Goal: Task Accomplishment & Management: Manage account settings

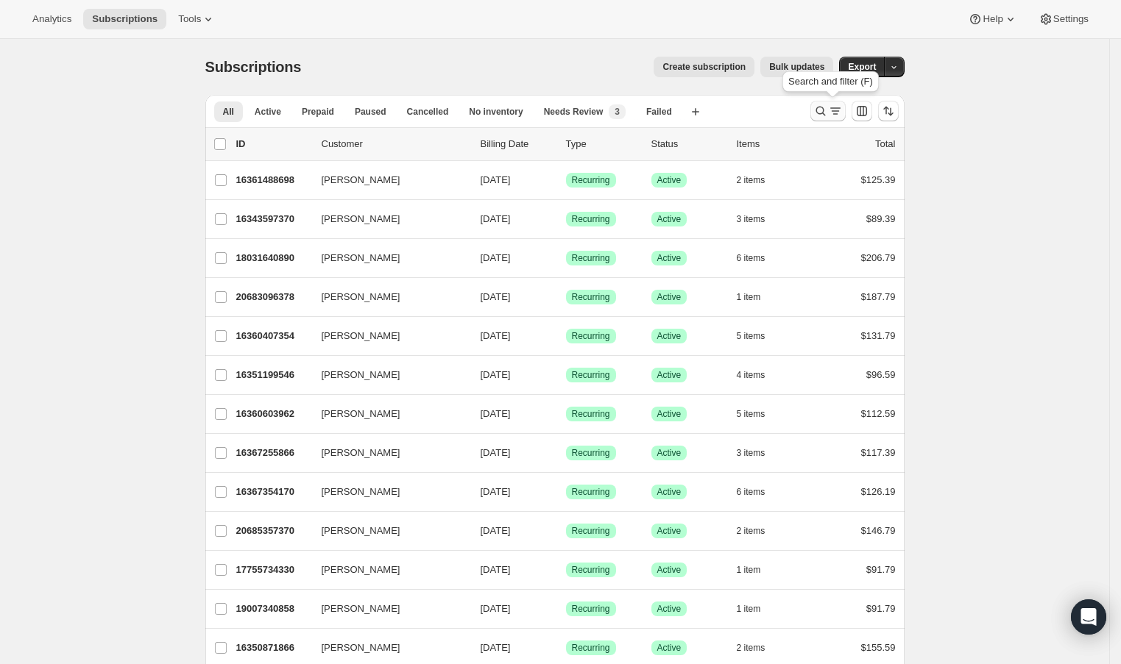
click at [825, 114] on icon "Search and filter results" at bounding box center [820, 112] width 10 height 10
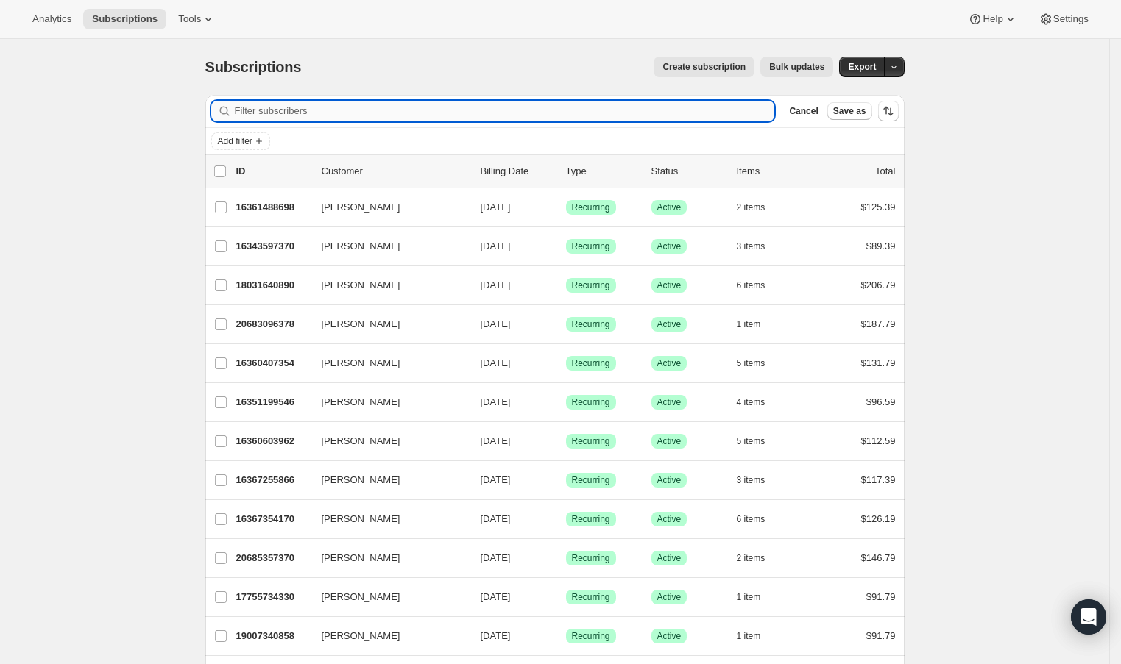
click at [745, 114] on input "Filter subscribers" at bounding box center [505, 111] width 540 height 21
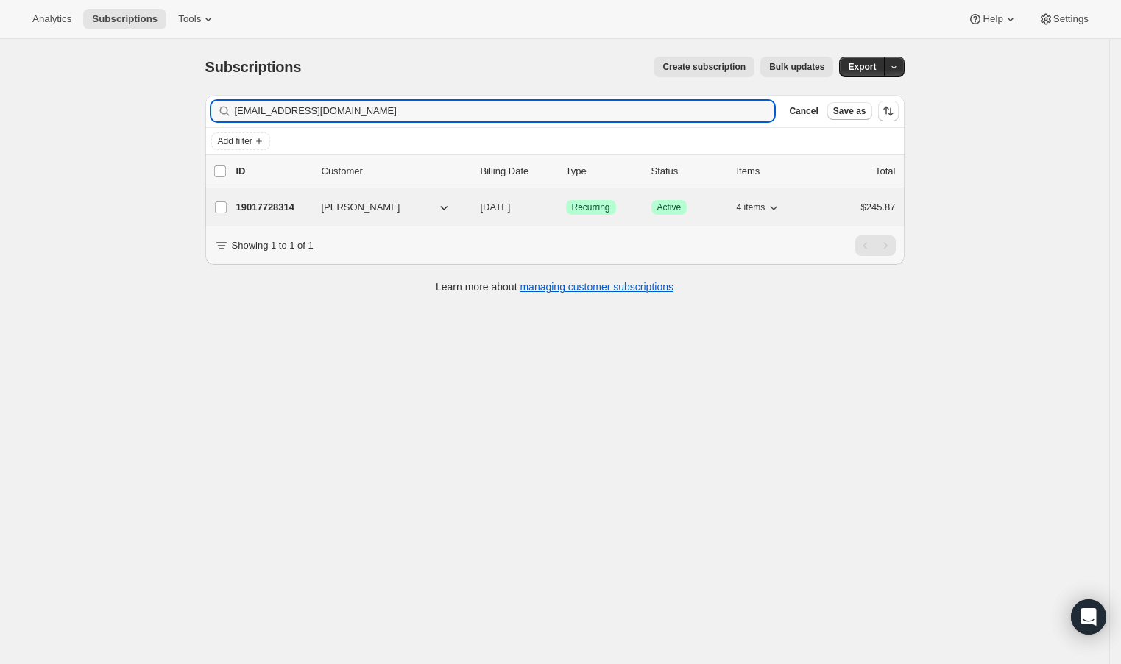
type input "[EMAIL_ADDRESS][DOMAIN_NAME]"
click at [258, 206] on p "19017728314" at bounding box center [273, 207] width 74 height 15
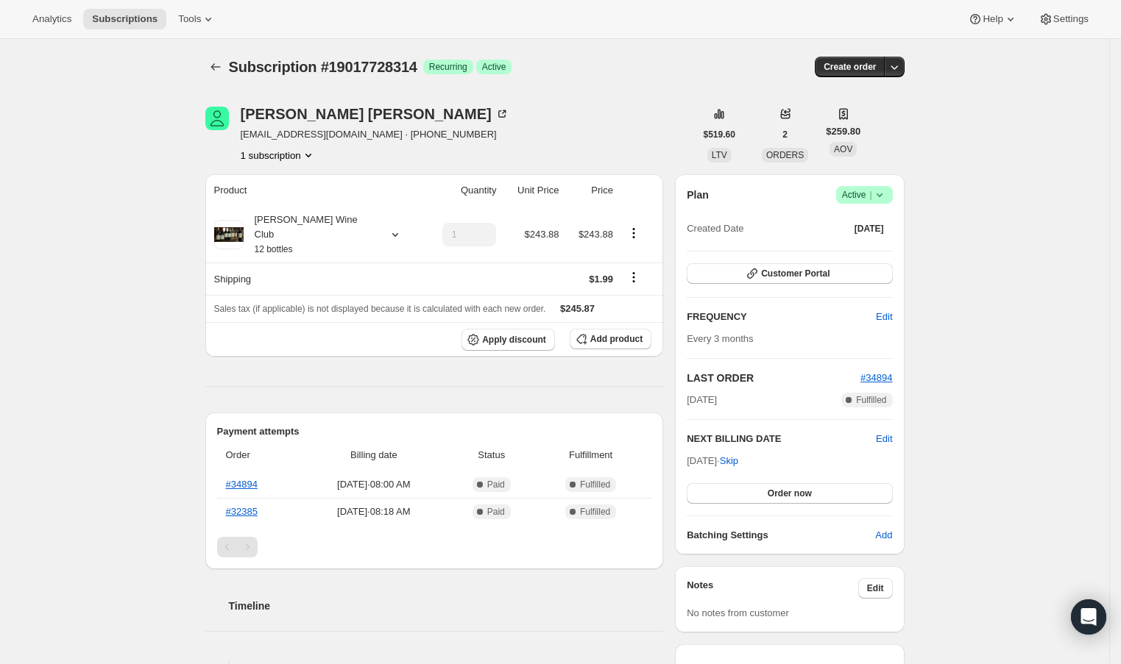
click at [881, 194] on icon at bounding box center [879, 196] width 6 height 4
click at [870, 244] on span "Cancel subscription" at bounding box center [864, 248] width 83 height 11
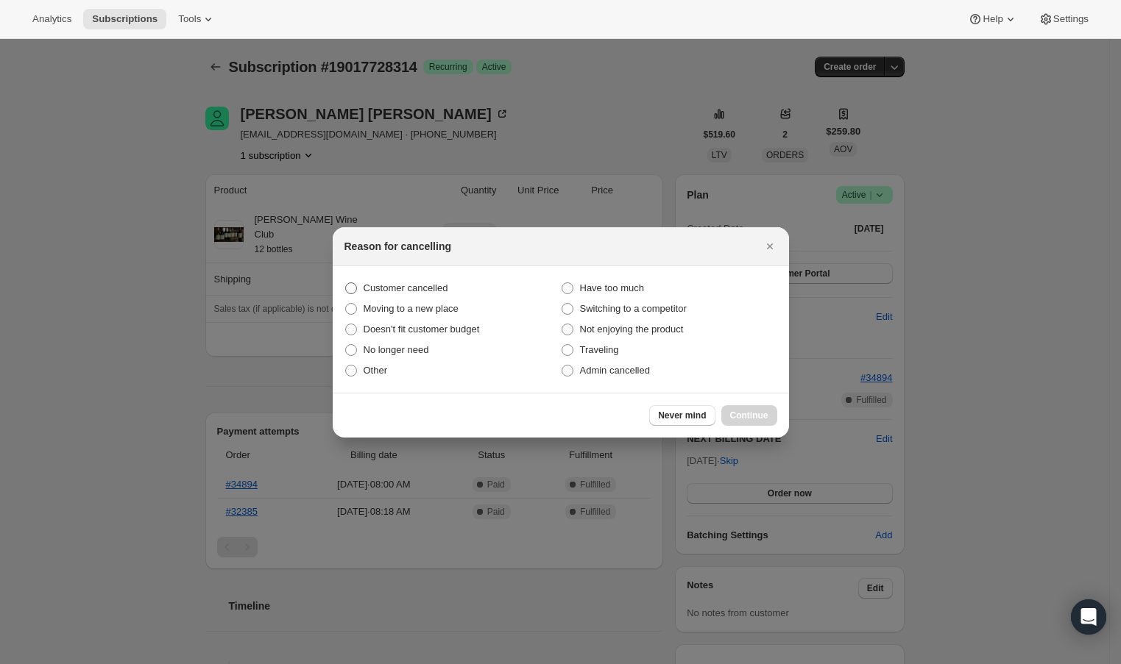
click at [439, 285] on span "Customer cancelled" at bounding box center [405, 288] width 85 height 11
click at [346, 283] on input "Customer cancelled" at bounding box center [345, 283] width 1 height 1
radio input "true"
click at [734, 408] on button "Continue" at bounding box center [749, 415] width 56 height 21
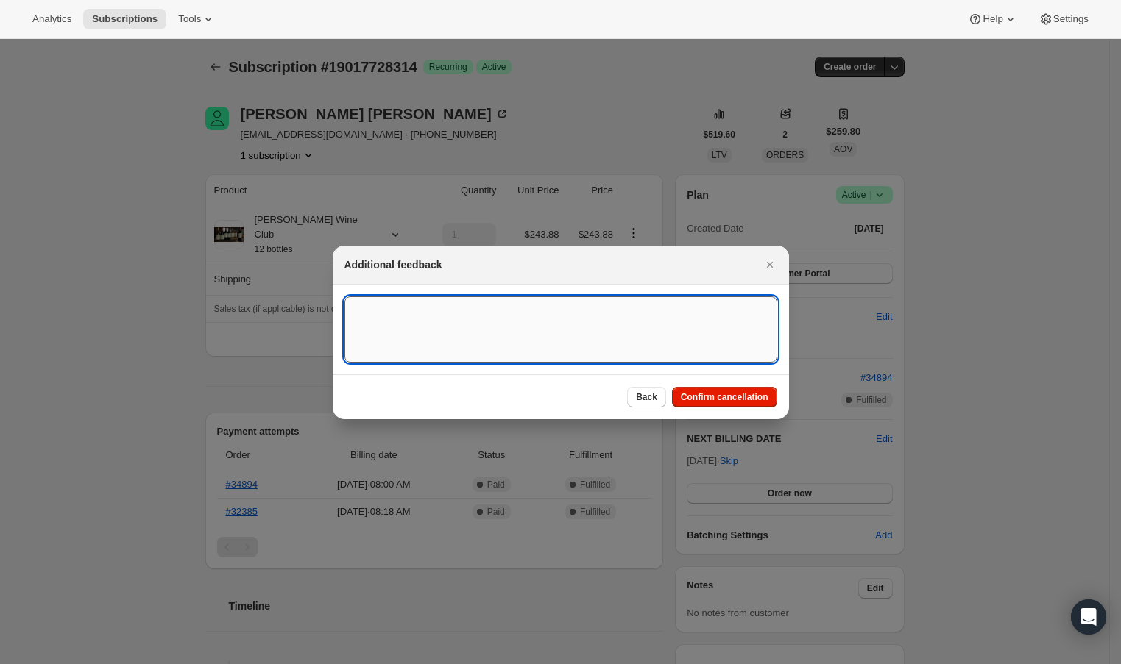
click at [482, 322] on textarea ":rbv:" at bounding box center [560, 330] width 433 height 66
type textarea "Customer requested to cancelled their membership."
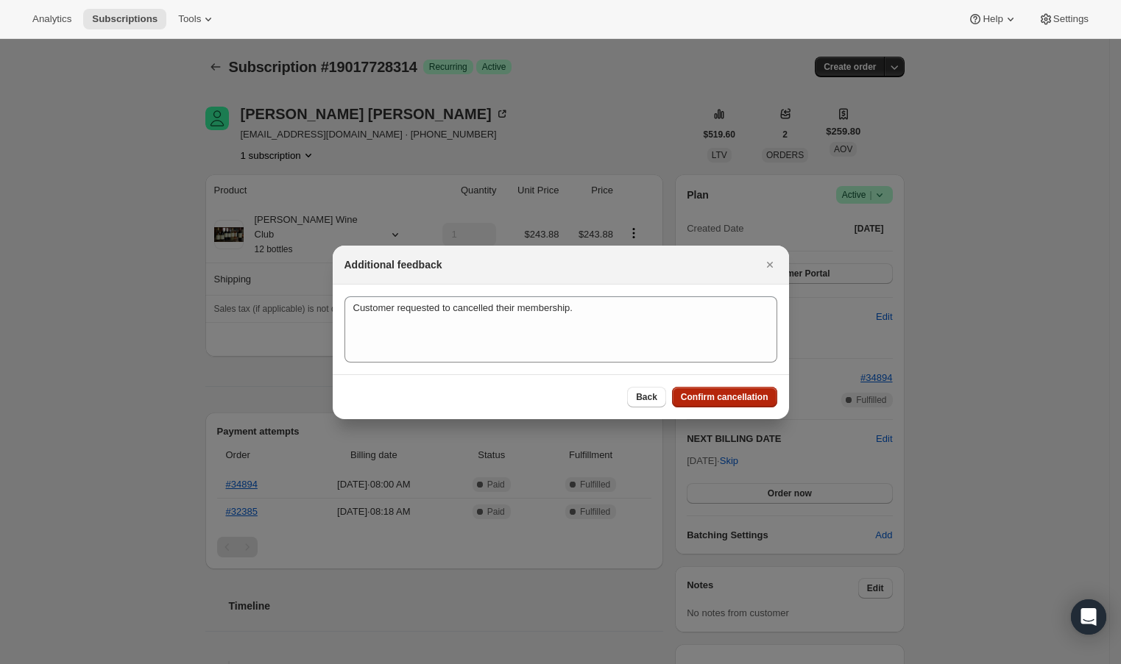
click at [709, 404] on button "Confirm cancellation" at bounding box center [724, 397] width 105 height 21
